Goal: Task Accomplishment & Management: Use online tool/utility

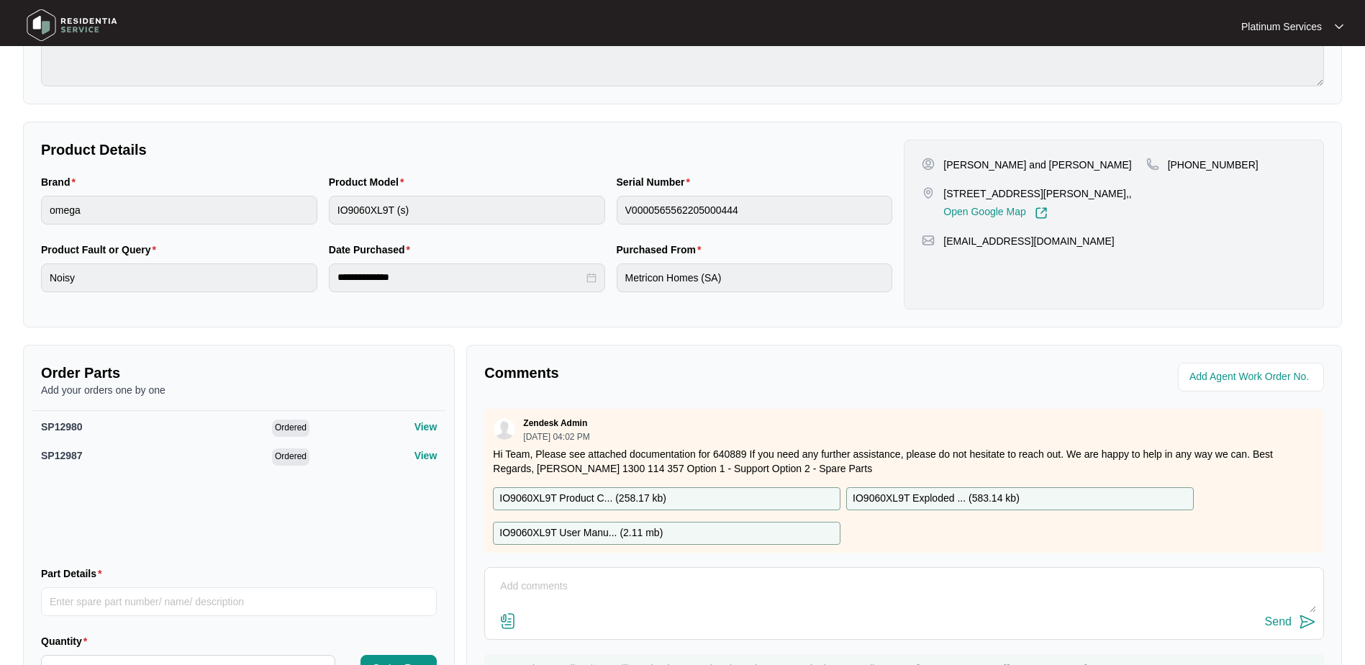
scroll to position [4, 0]
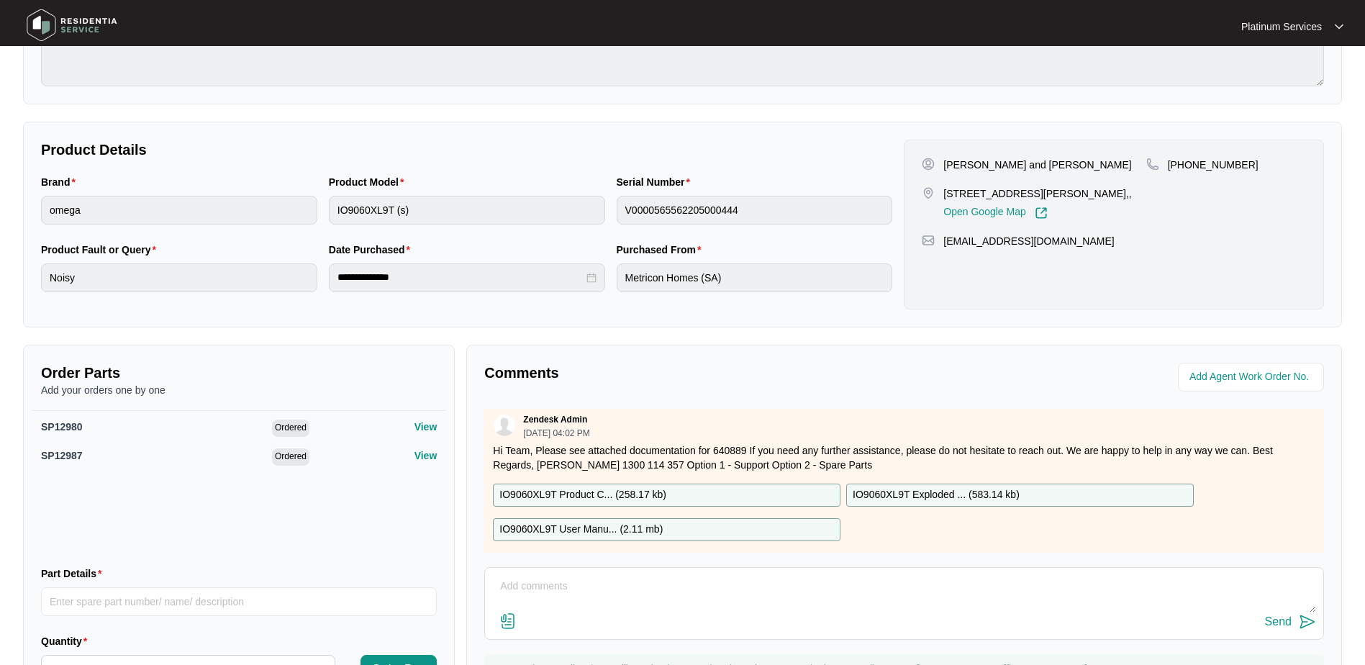
click at [61, 24] on img at bounding box center [72, 25] width 101 height 43
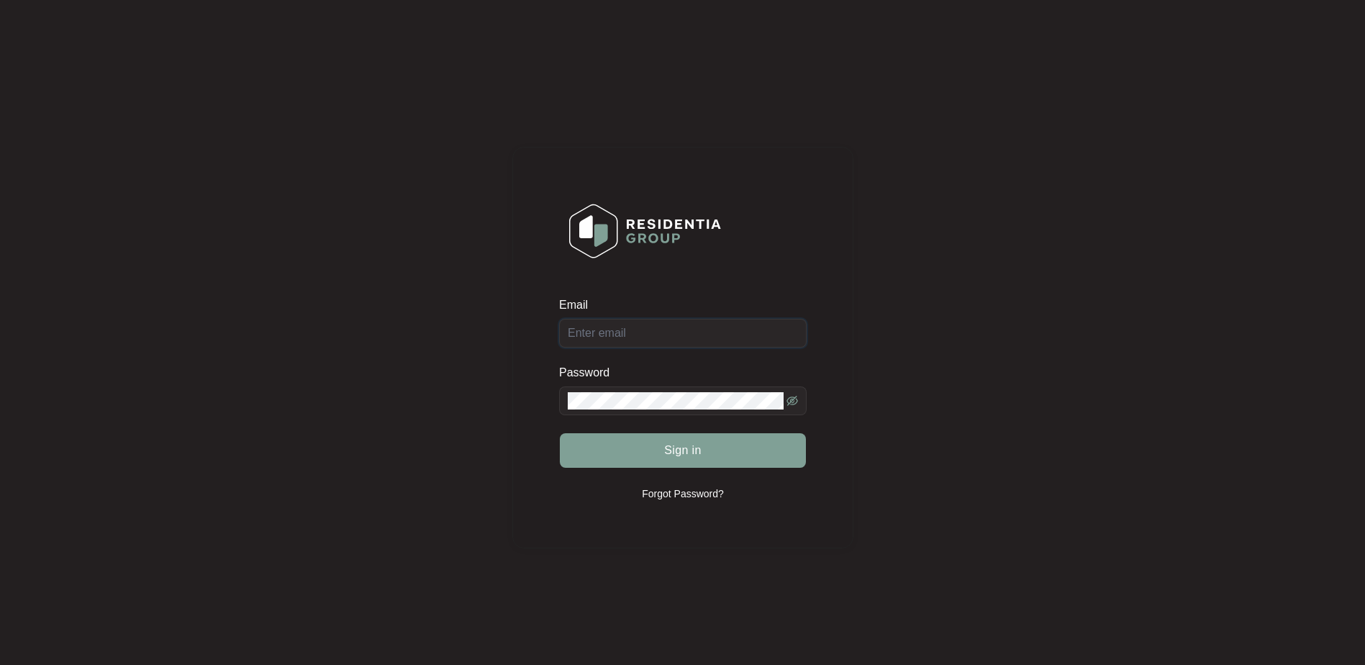
type input "[EMAIL_ADDRESS][DOMAIN_NAME]"
click at [609, 448] on button "Sign in" at bounding box center [683, 450] width 246 height 35
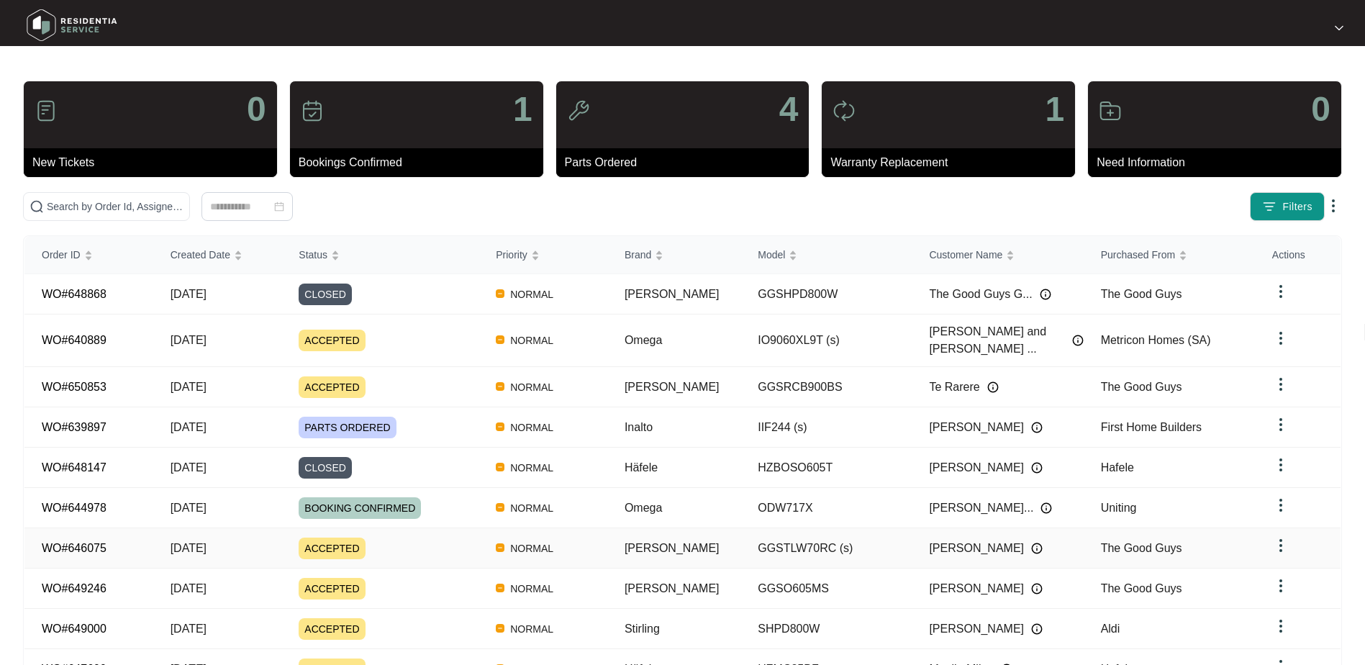
click at [56, 542] on link "WO#646075" at bounding box center [74, 548] width 65 height 12
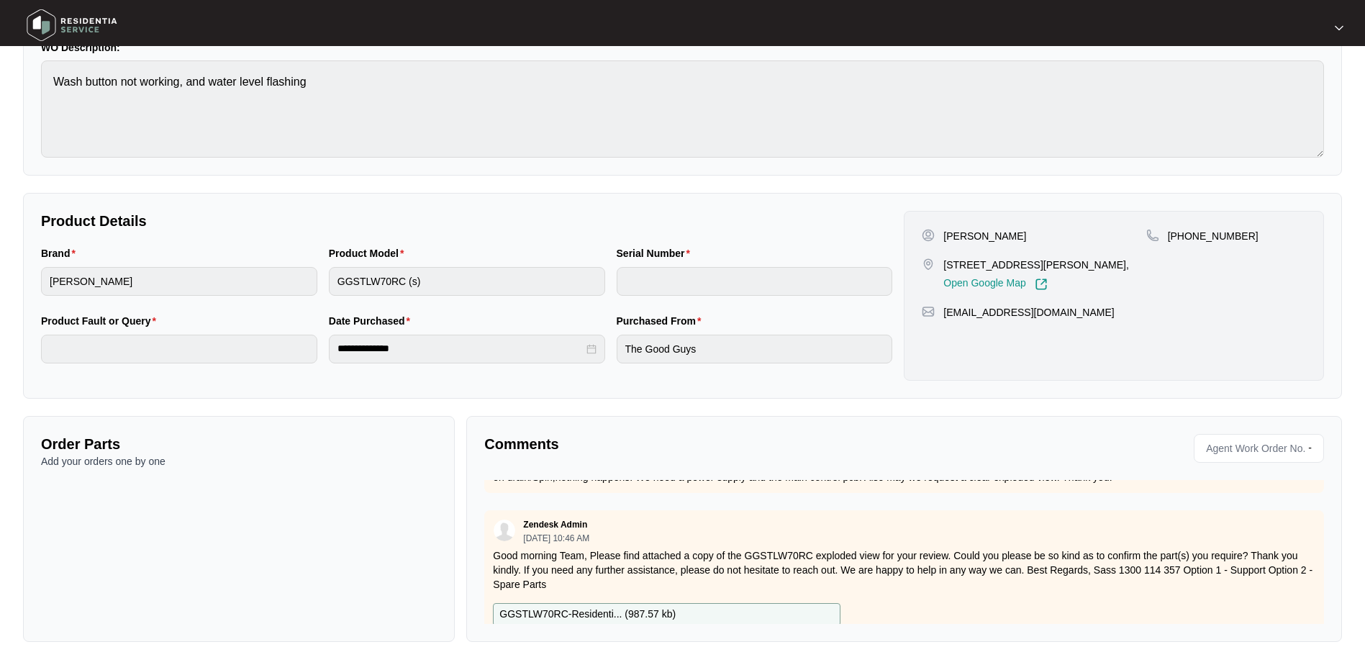
scroll to position [327, 0]
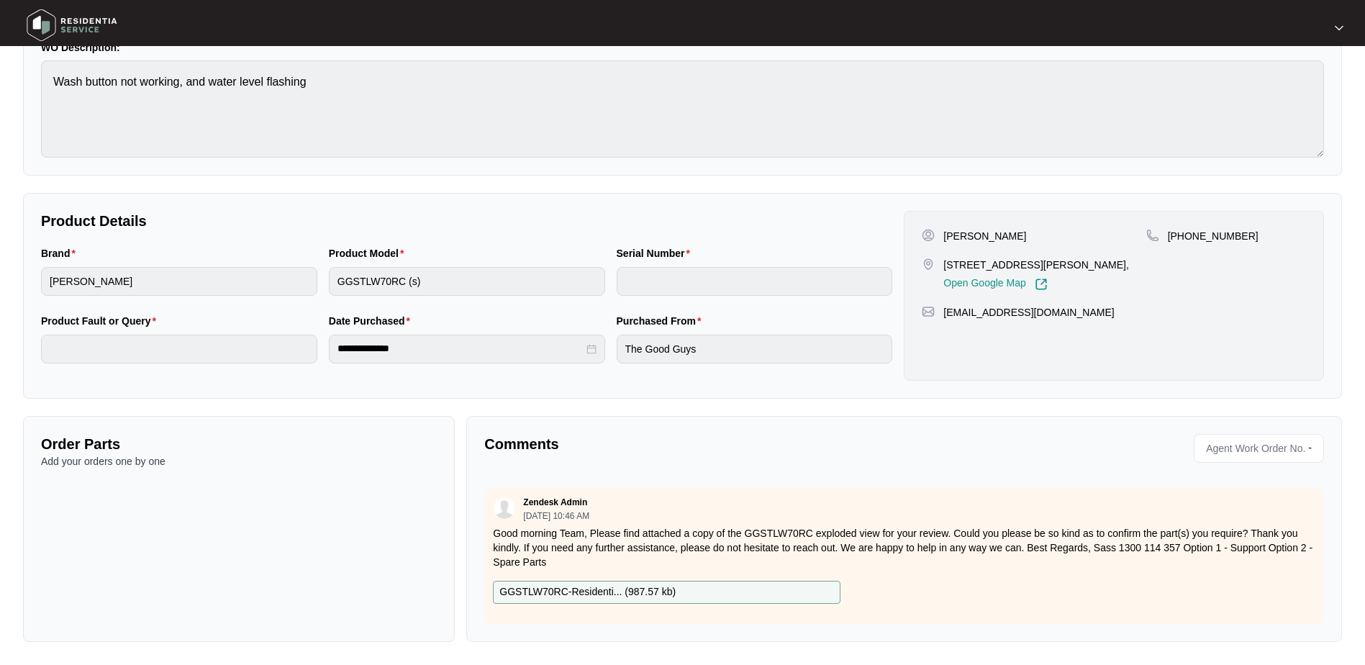
click at [587, 584] on p "GGSTLW70RC-Residenti... ( 987.57 kb )" at bounding box center [587, 592] width 176 height 16
drag, startPoint x: 587, startPoint y: 581, endPoint x: 622, endPoint y: 584, distance: 34.7
click at [622, 584] on p "GGSTLW70RC-Residenti... ( 987.57 kb )" at bounding box center [587, 592] width 176 height 16
